Goal: Information Seeking & Learning: Learn about a topic

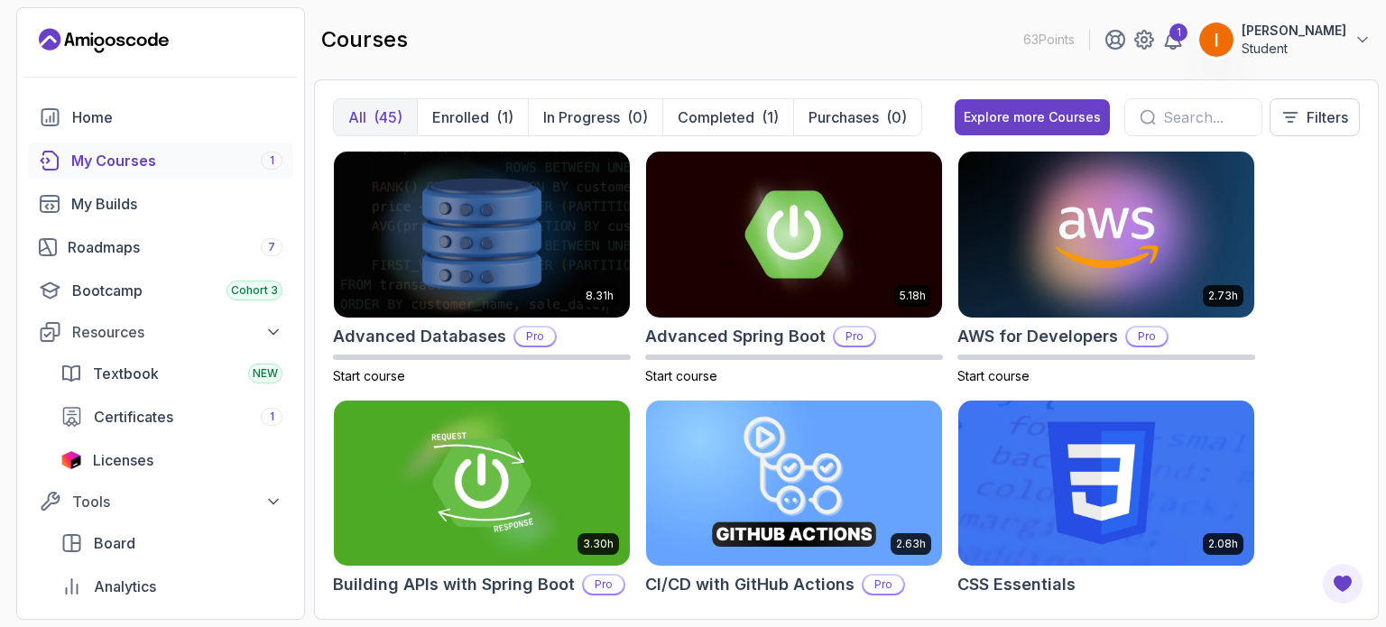
click at [1318, 38] on p "[PERSON_NAME]" at bounding box center [1294, 31] width 105 height 18
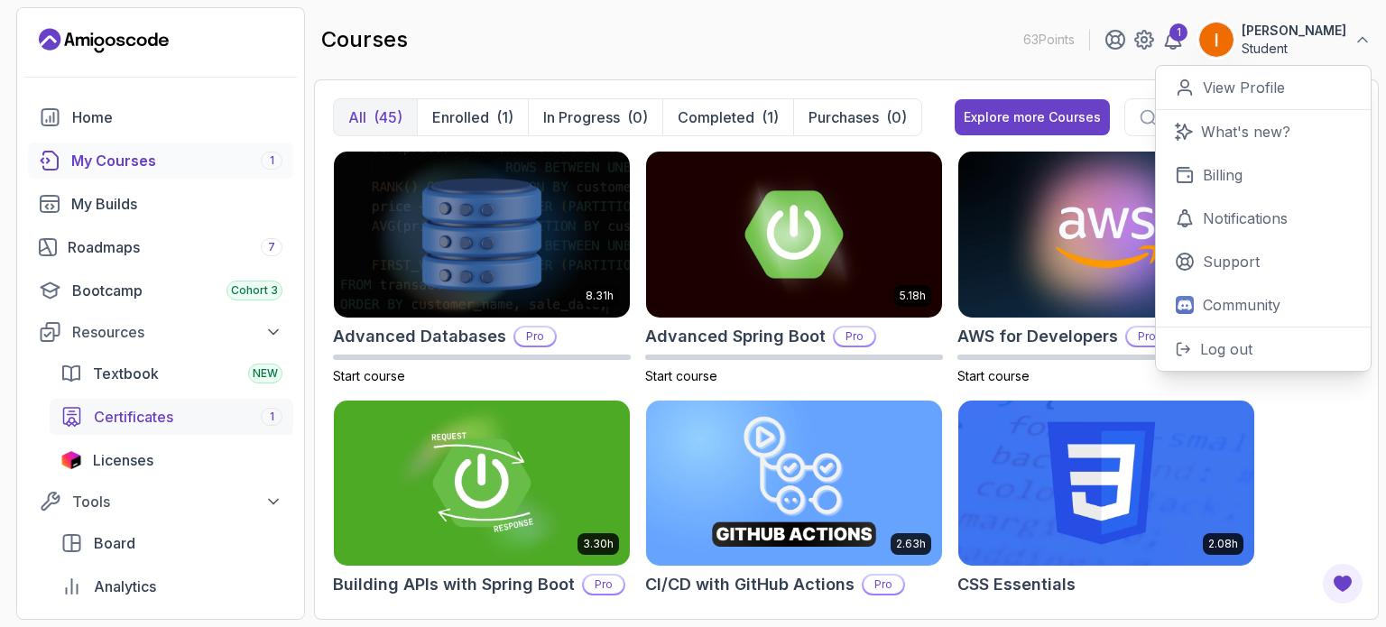
click at [182, 422] on div "Certificates 1" at bounding box center [188, 417] width 189 height 22
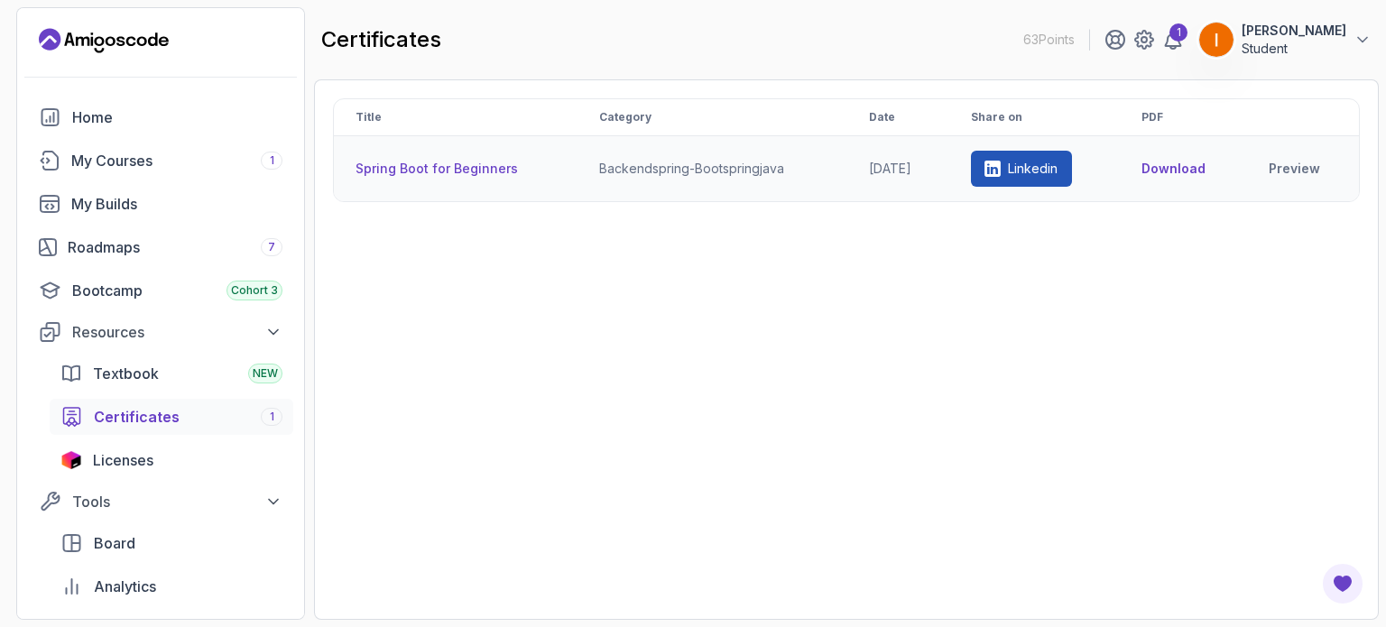
click at [1180, 164] on button "Download" at bounding box center [1174, 169] width 64 height 18
click at [168, 169] on div "My Courses 1" at bounding box center [176, 161] width 211 height 22
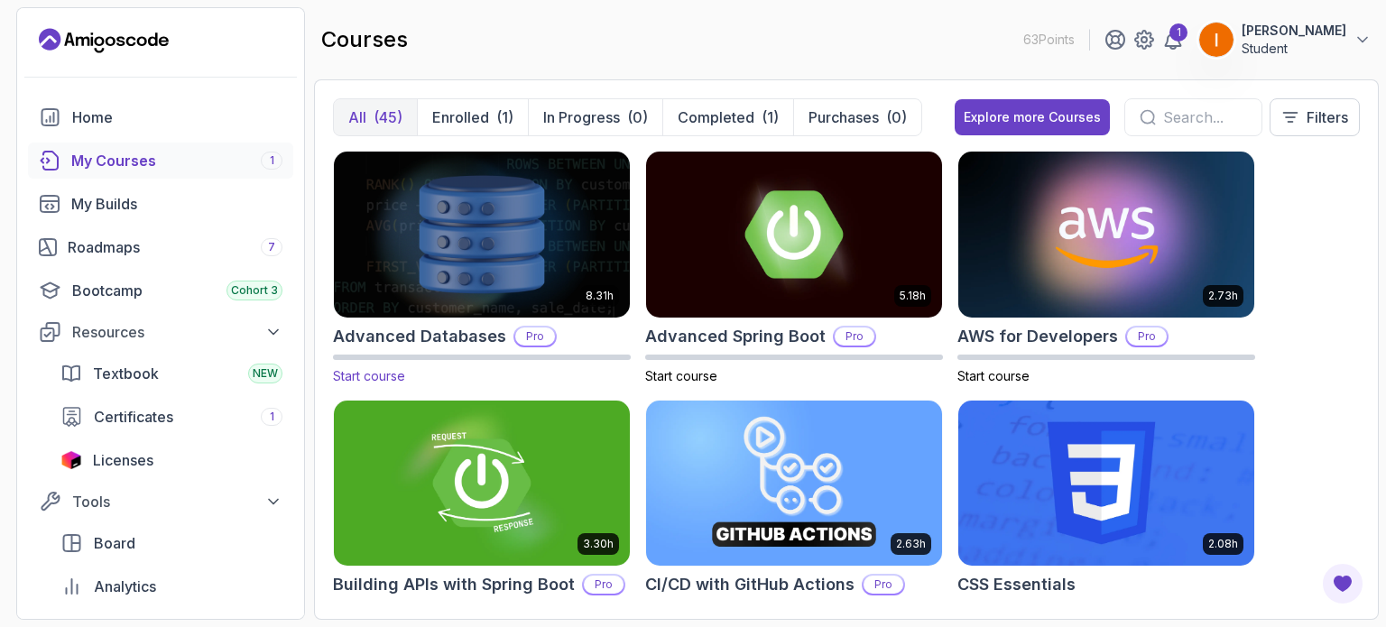
click at [567, 280] on img at bounding box center [482, 234] width 310 height 174
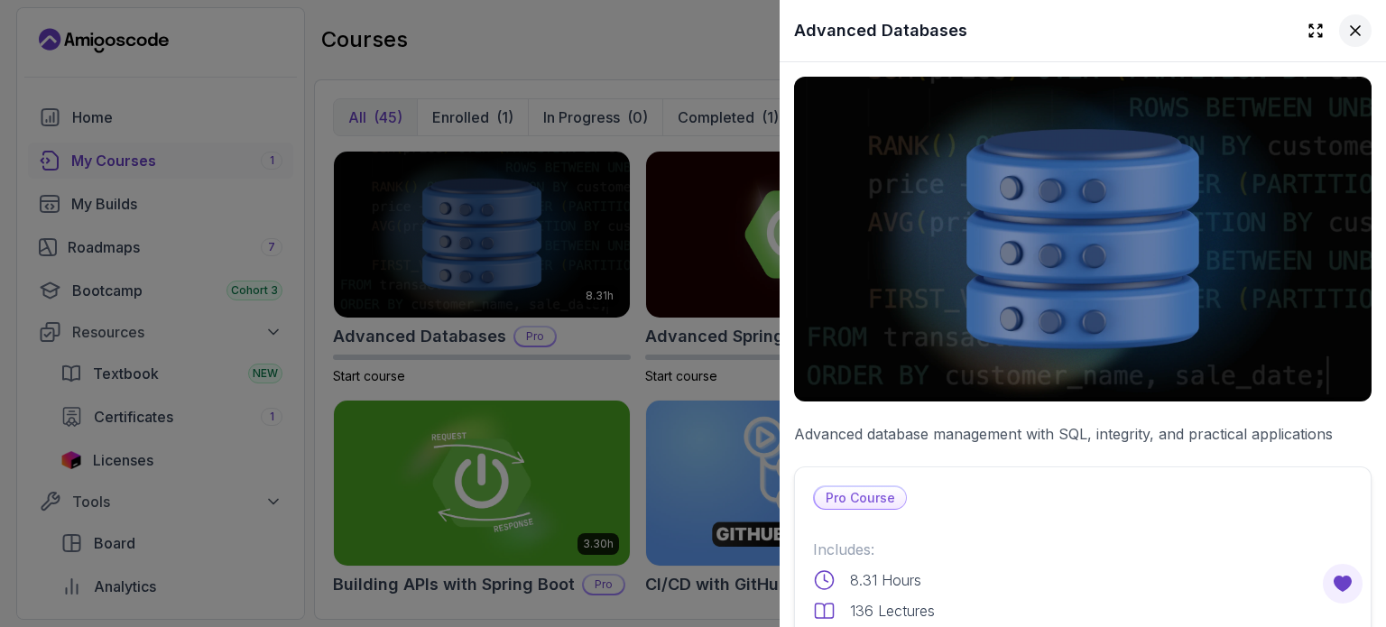
click at [1353, 34] on button at bounding box center [1355, 30] width 32 height 32
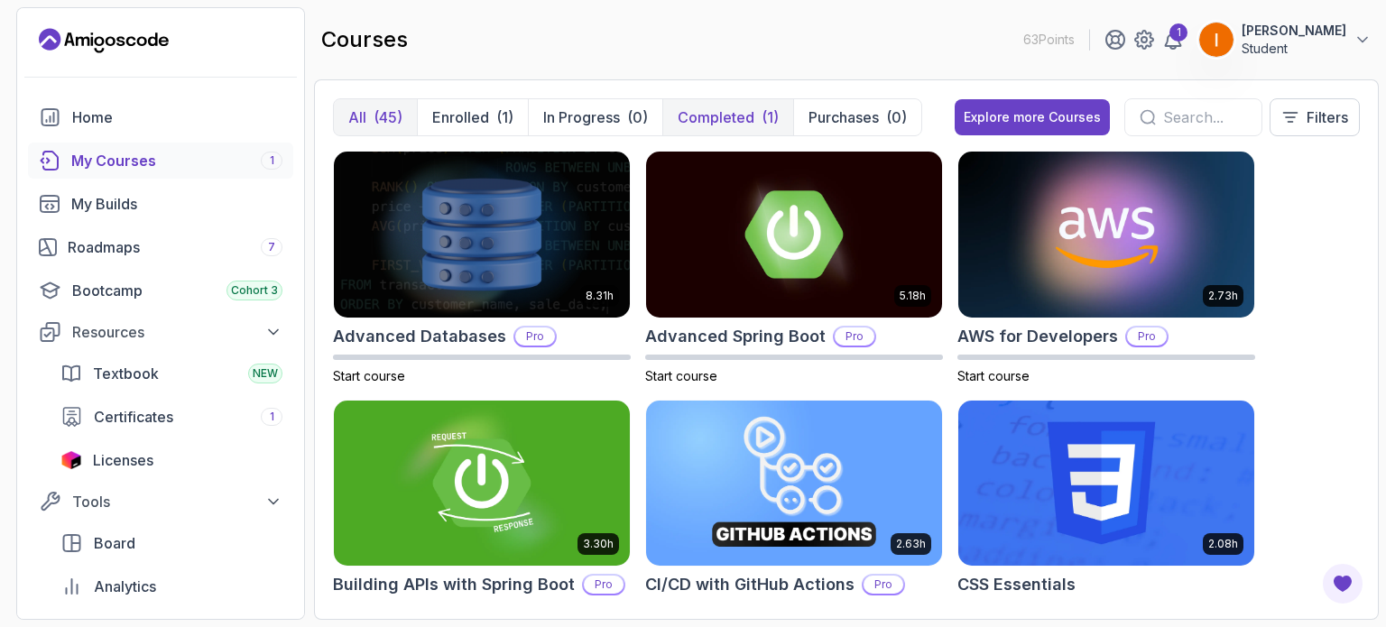
click at [747, 112] on p "Completed" at bounding box center [716, 117] width 77 height 22
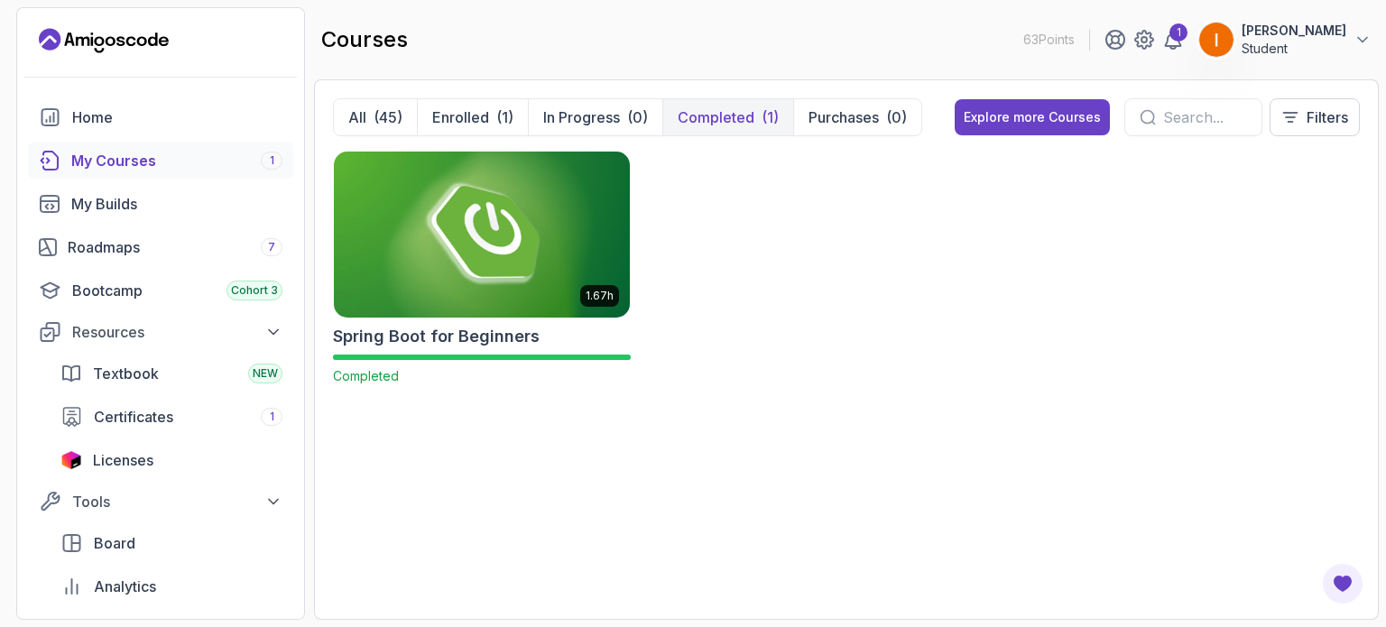
click at [510, 254] on img at bounding box center [482, 234] width 310 height 174
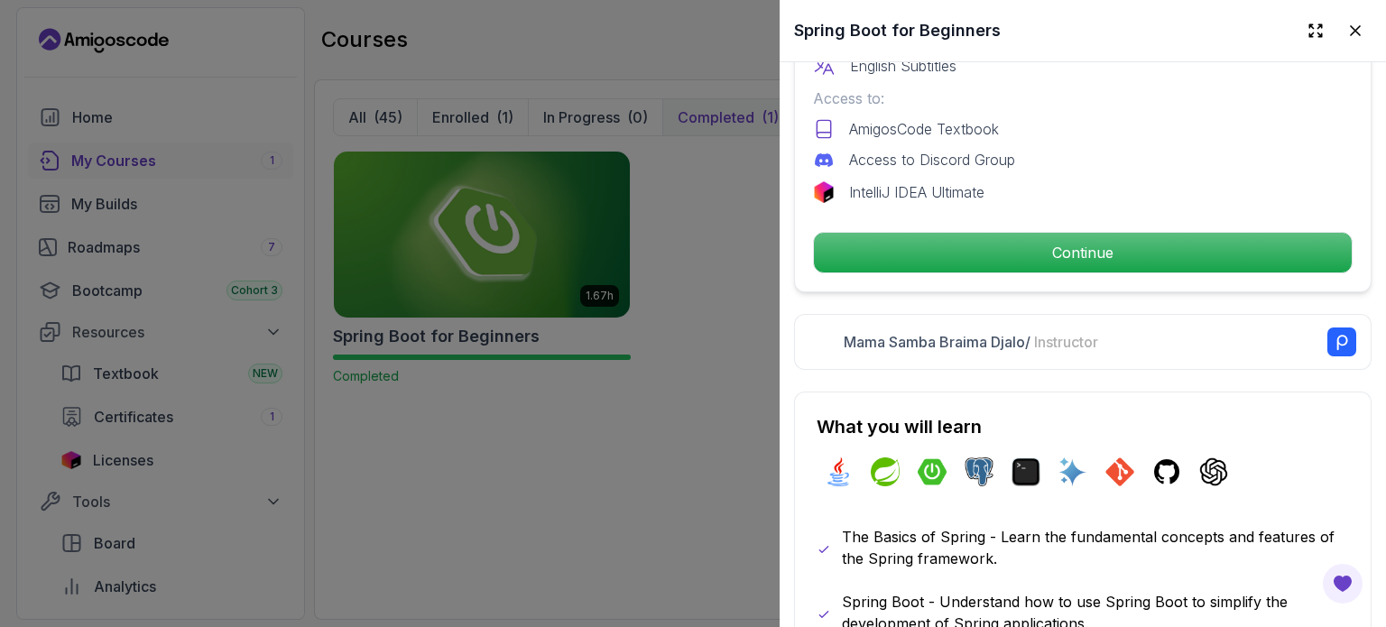
scroll to position [630, 0]
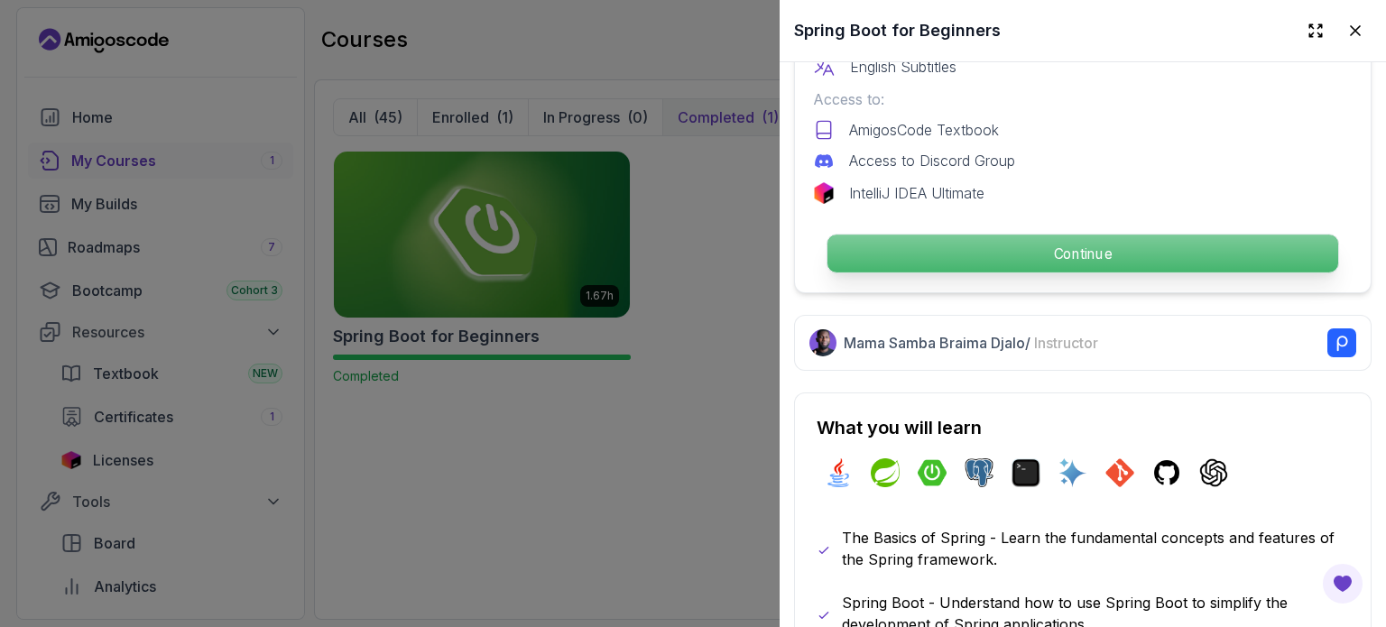
click at [991, 241] on p "Continue" at bounding box center [1083, 254] width 511 height 38
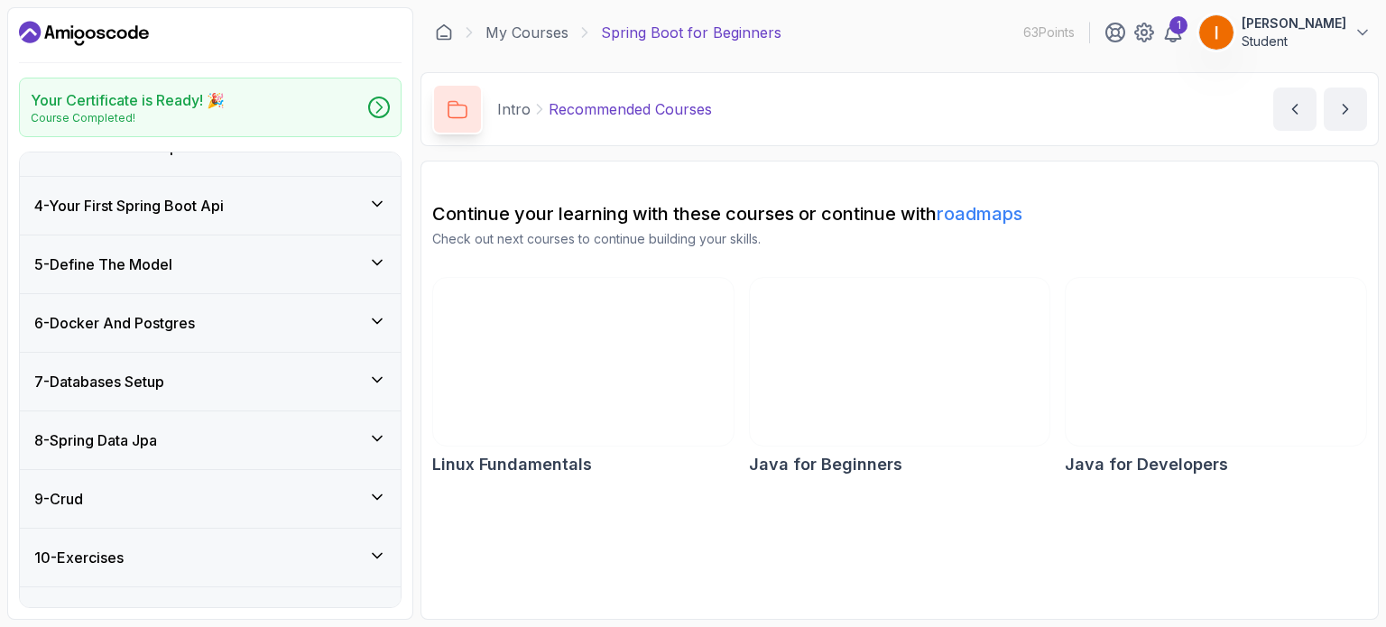
scroll to position [396, 0]
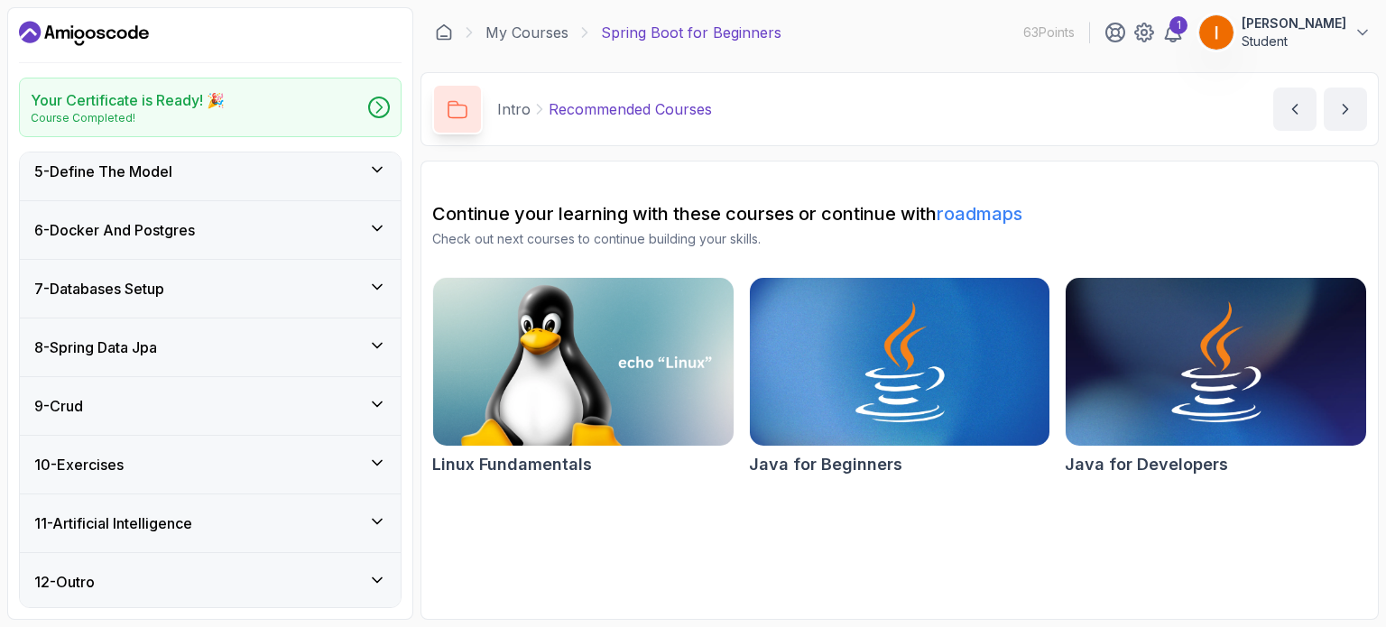
click at [386, 452] on div "10 - Exercises" at bounding box center [210, 465] width 381 height 58
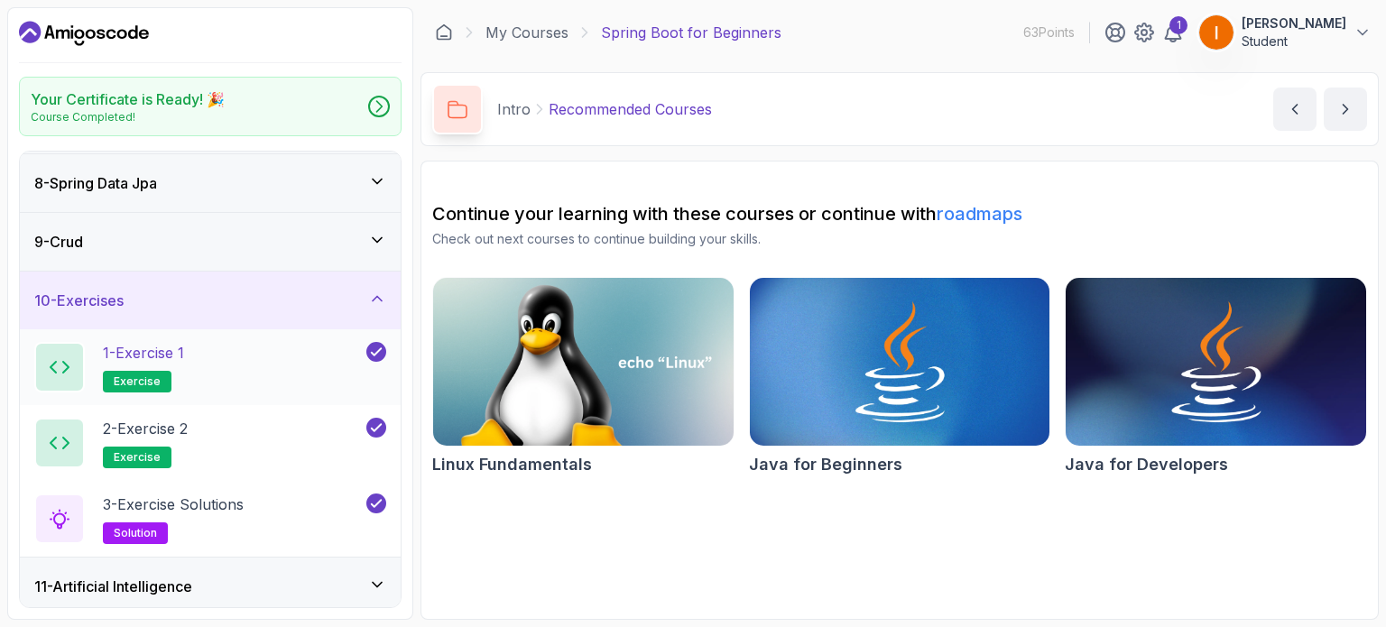
scroll to position [419, 0]
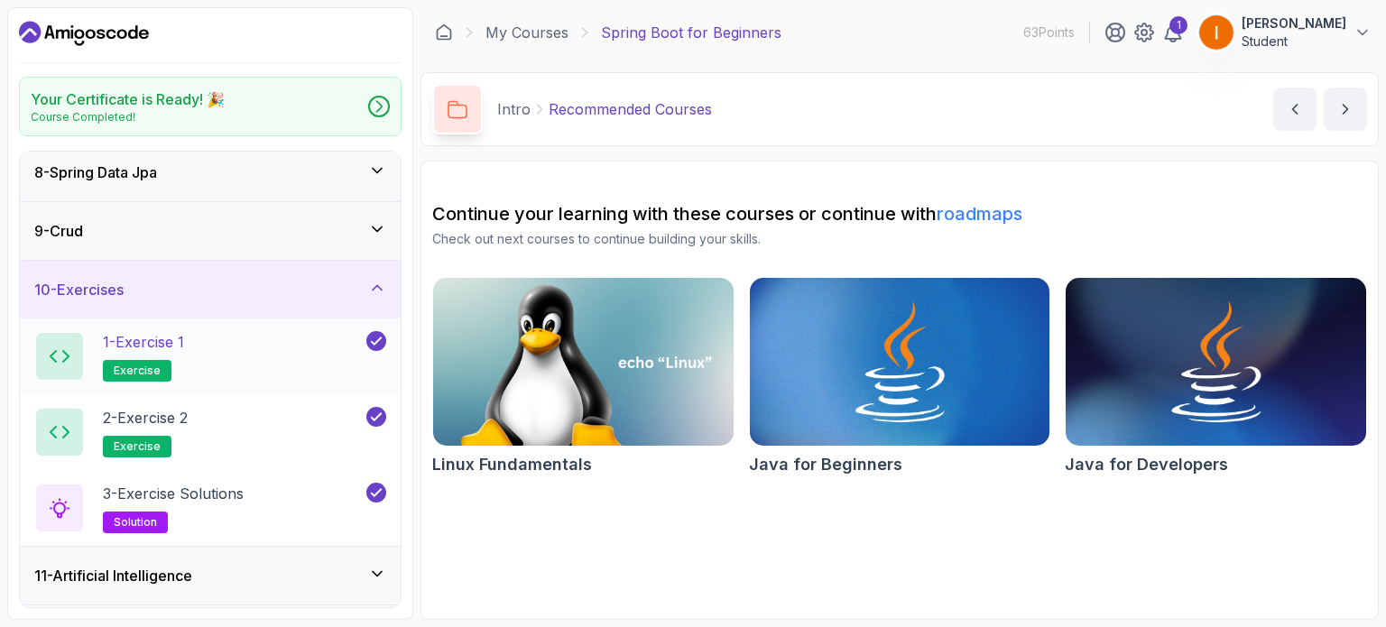
click at [238, 351] on div "1 - Exercise 1 exercise" at bounding box center [198, 356] width 328 height 51
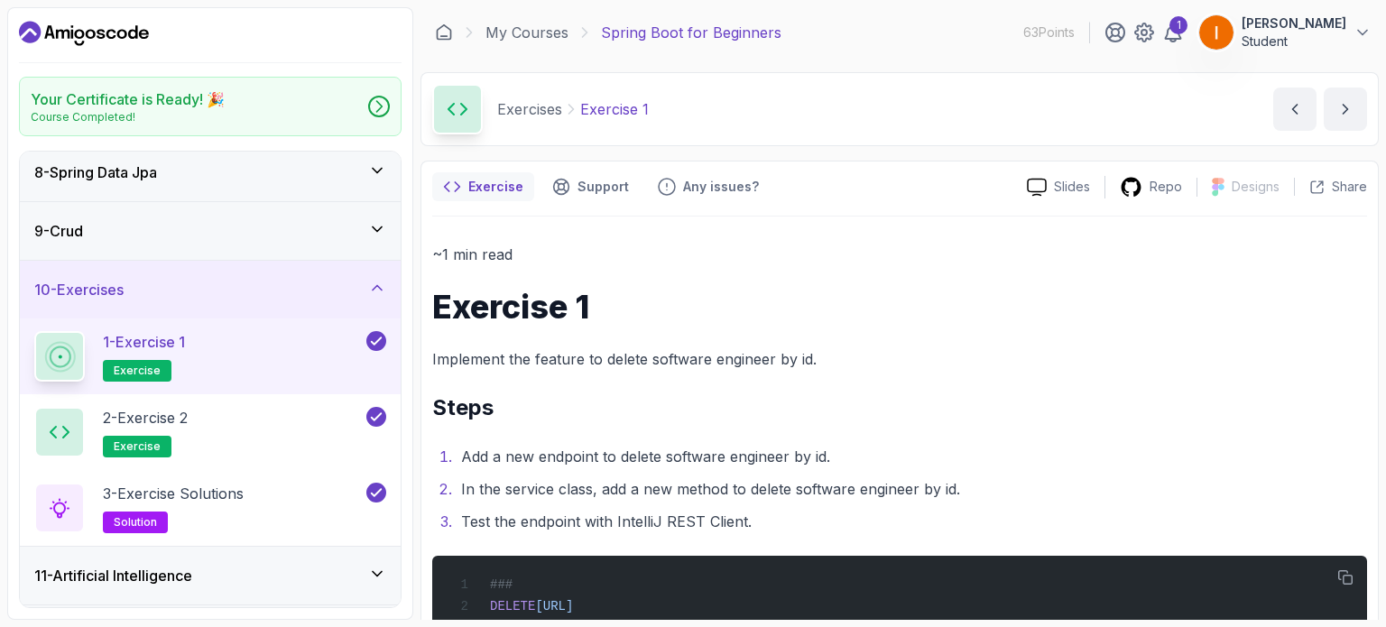
scroll to position [51, 0]
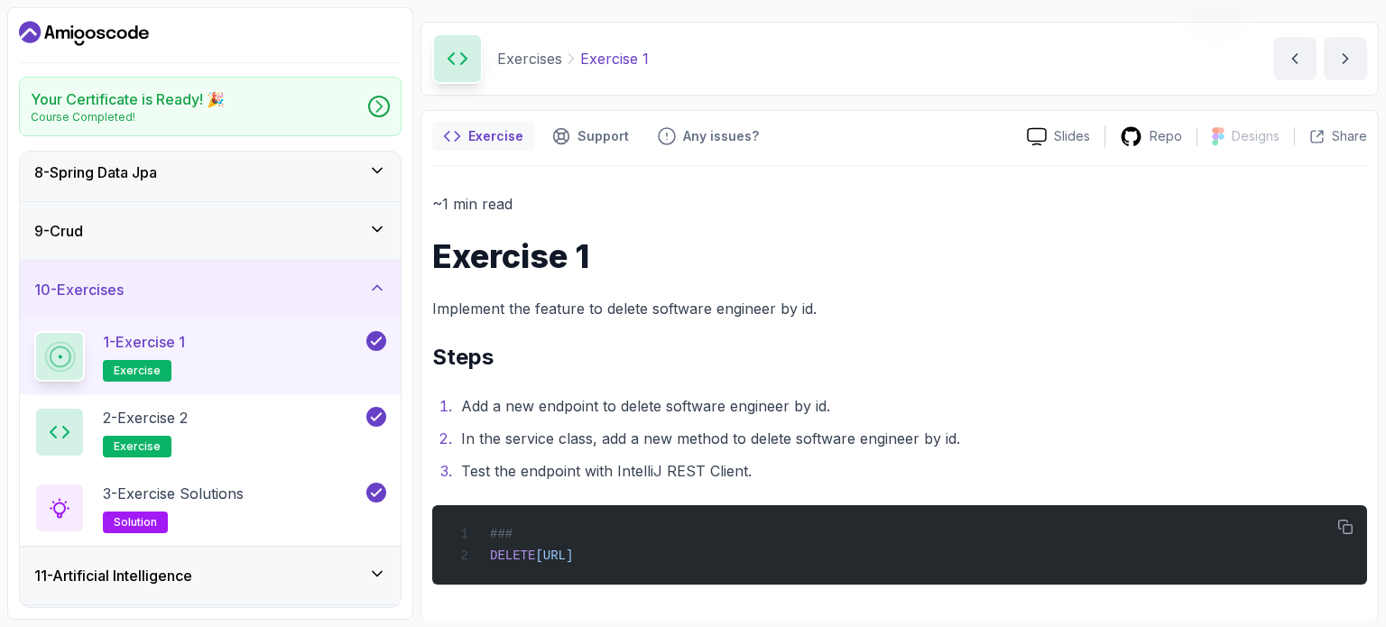
click at [377, 282] on icon at bounding box center [377, 288] width 18 height 18
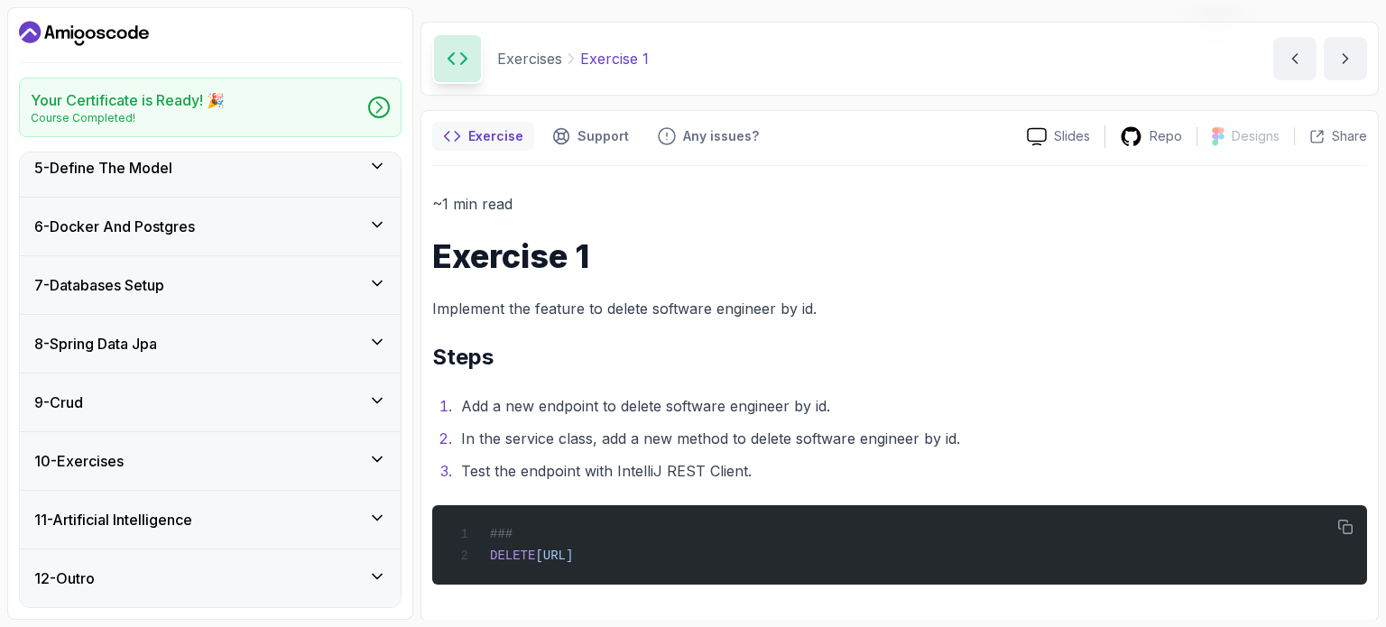
scroll to position [245, 0]
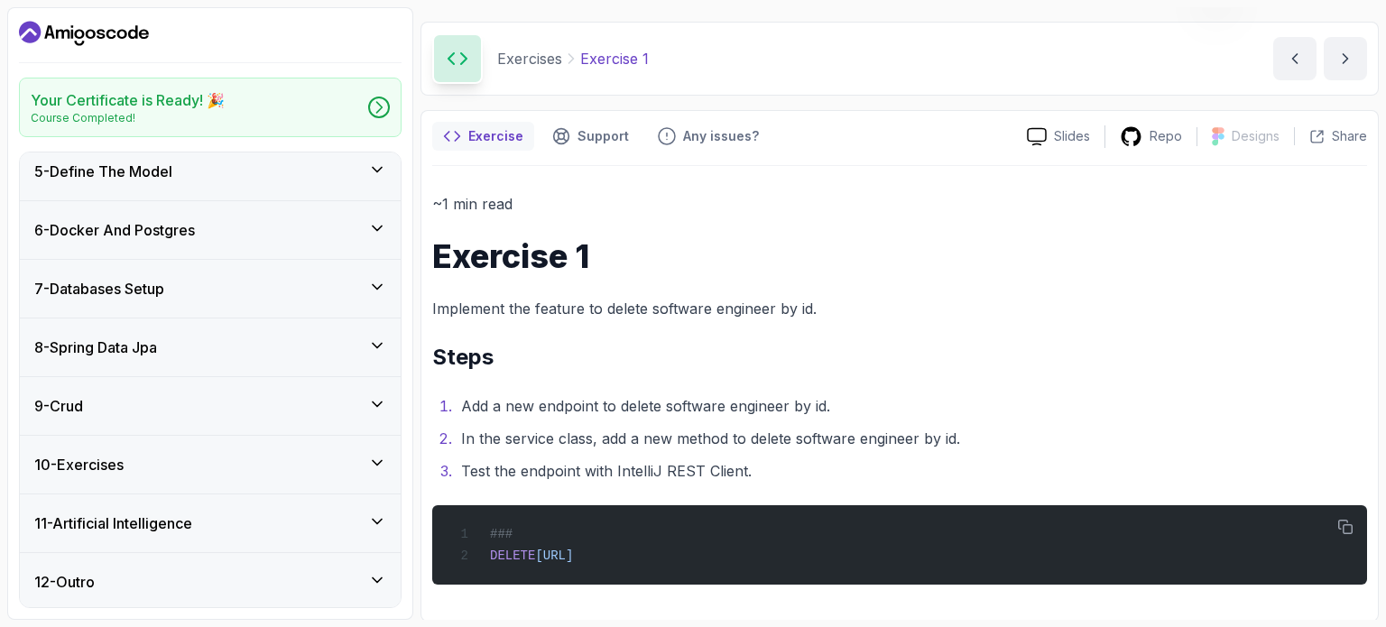
click at [366, 517] on div "11 - Artificial Intelligence" at bounding box center [210, 524] width 352 height 22
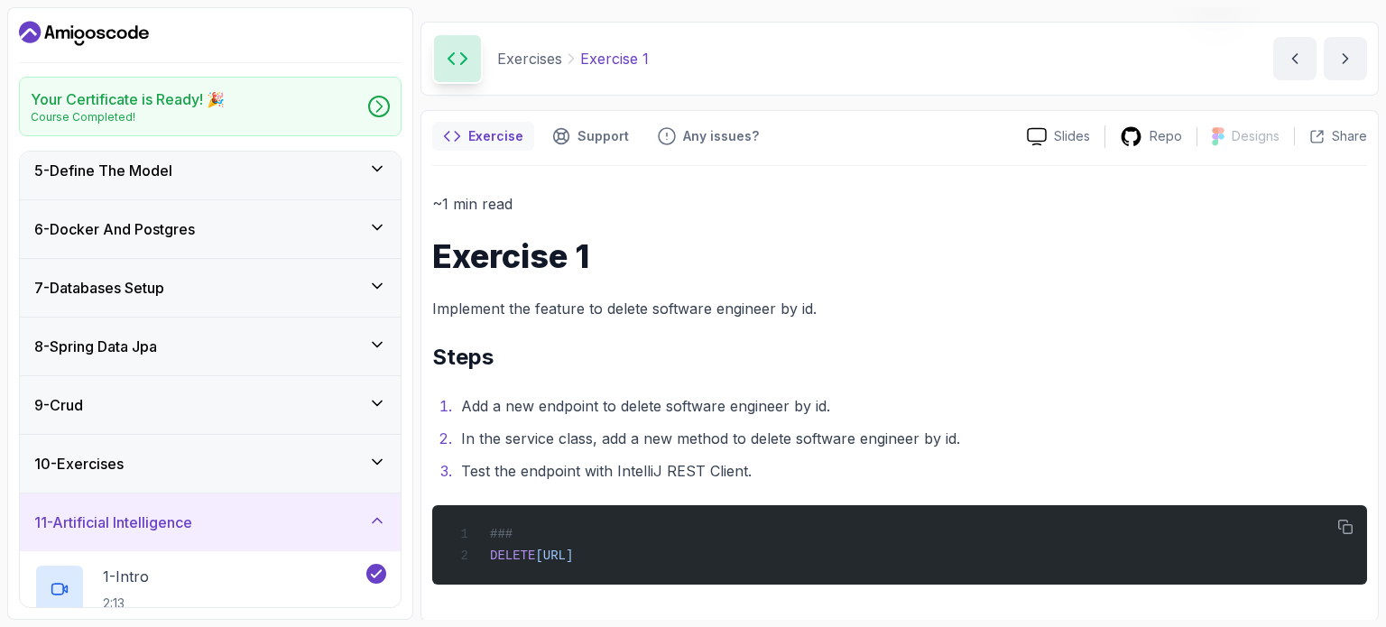
click at [391, 517] on div "11 - Artificial Intelligence" at bounding box center [210, 523] width 381 height 58
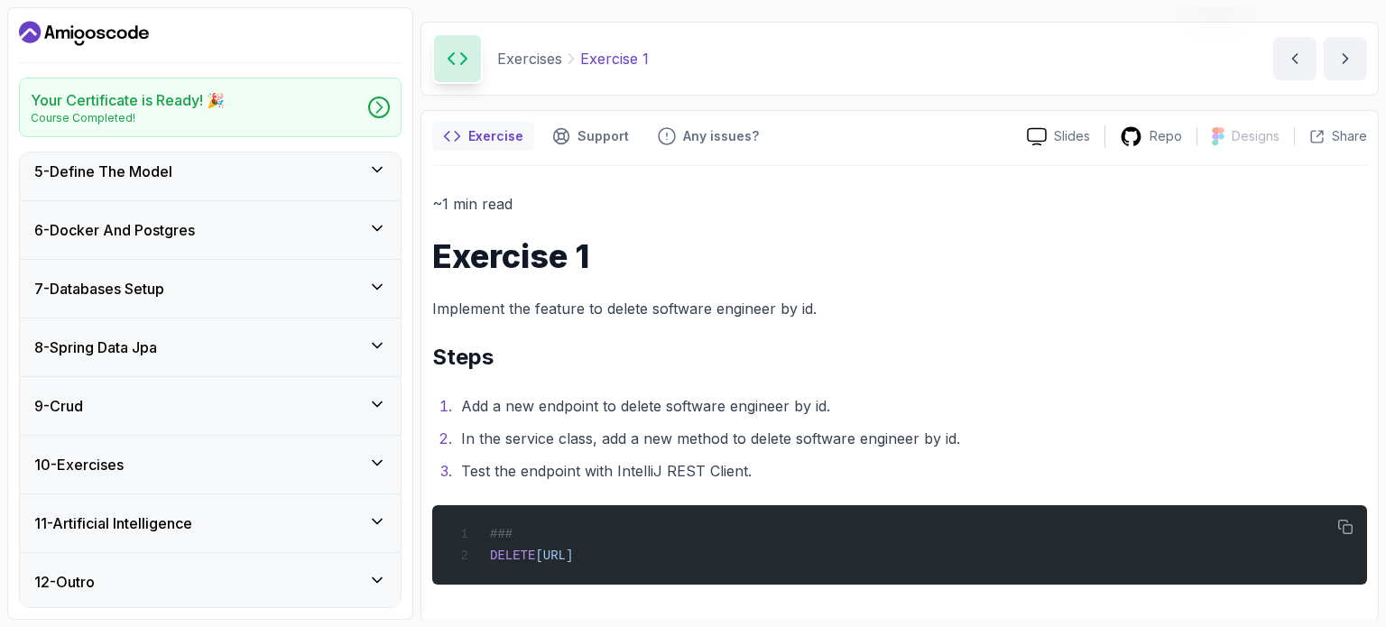
click at [390, 465] on div "10 - Exercises" at bounding box center [210, 465] width 381 height 58
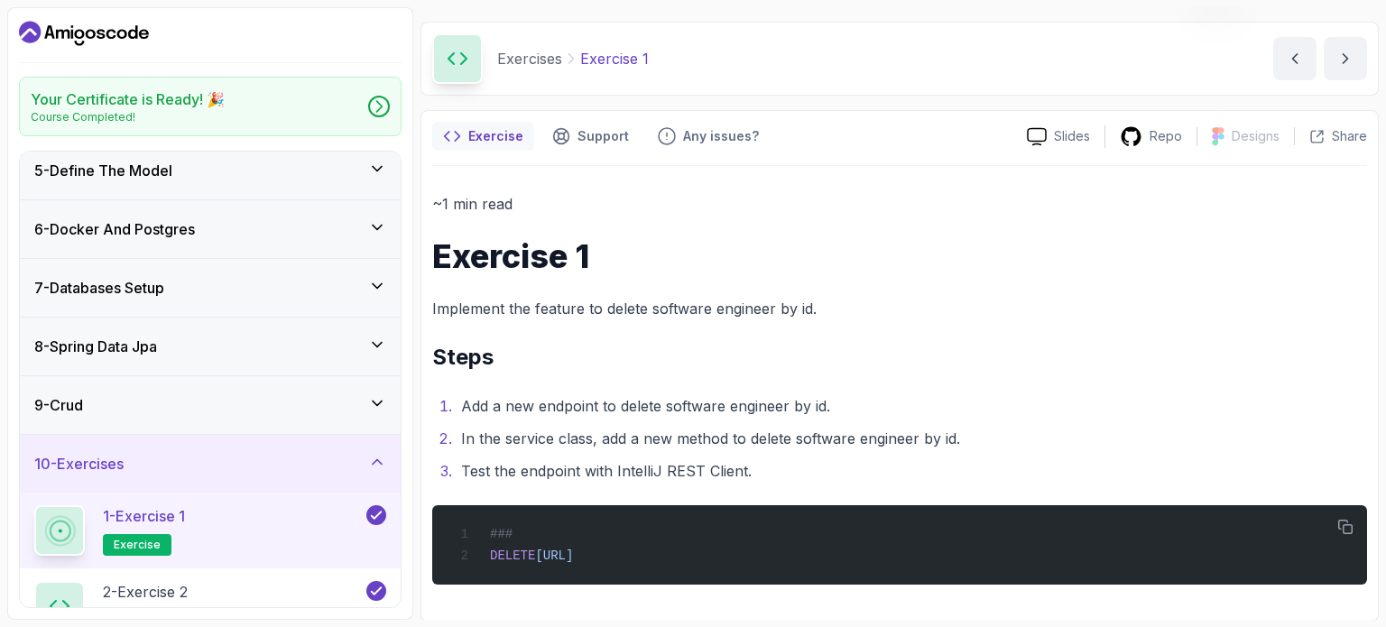
scroll to position [472, 0]
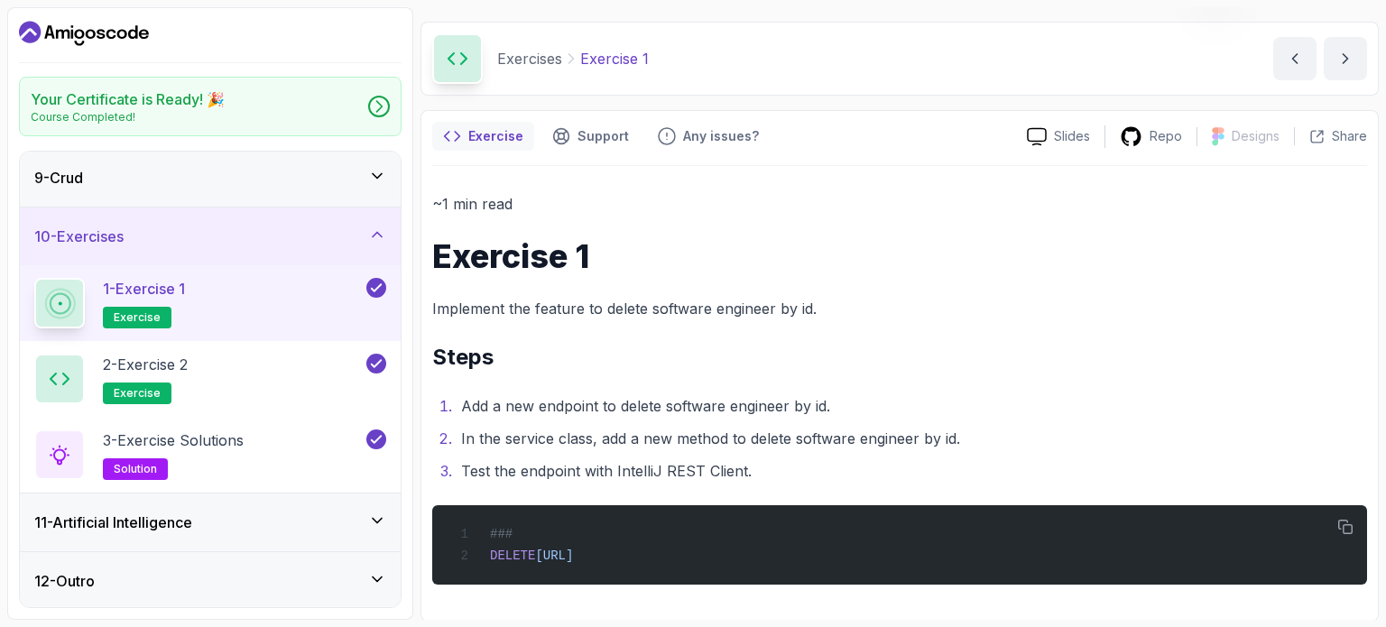
click at [382, 235] on icon at bounding box center [377, 235] width 9 height 5
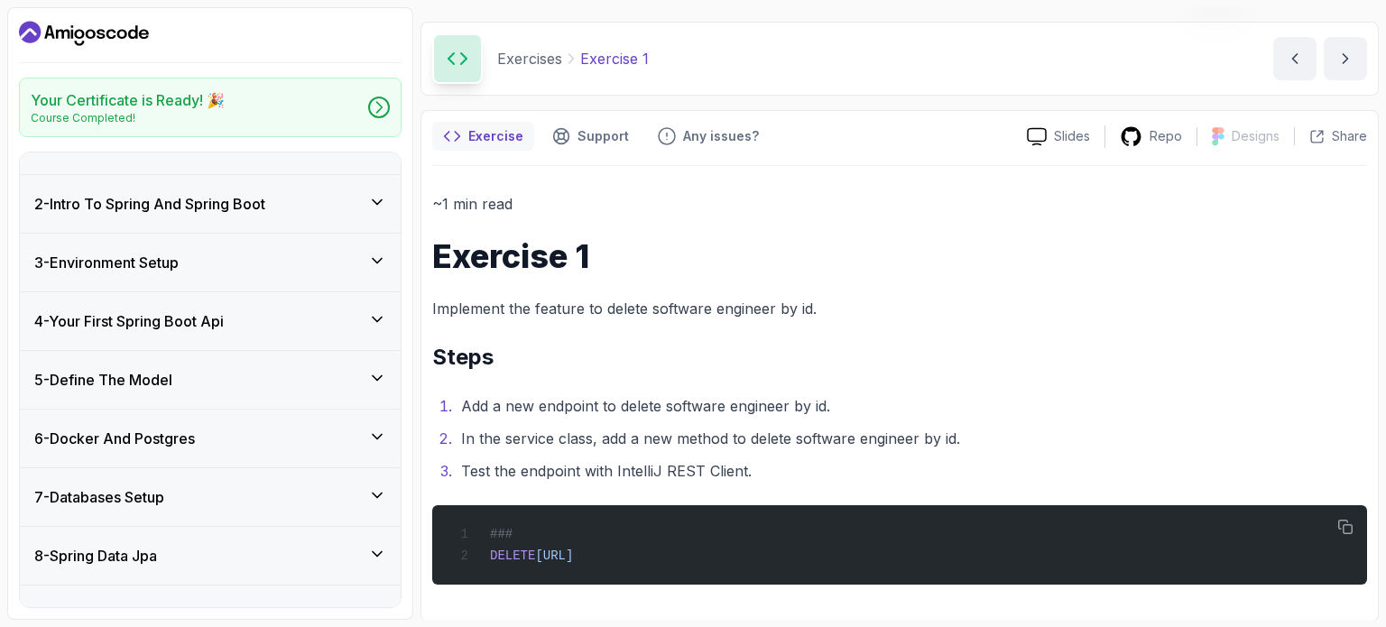
scroll to position [0, 0]
